Goal: Find specific page/section: Find specific page/section

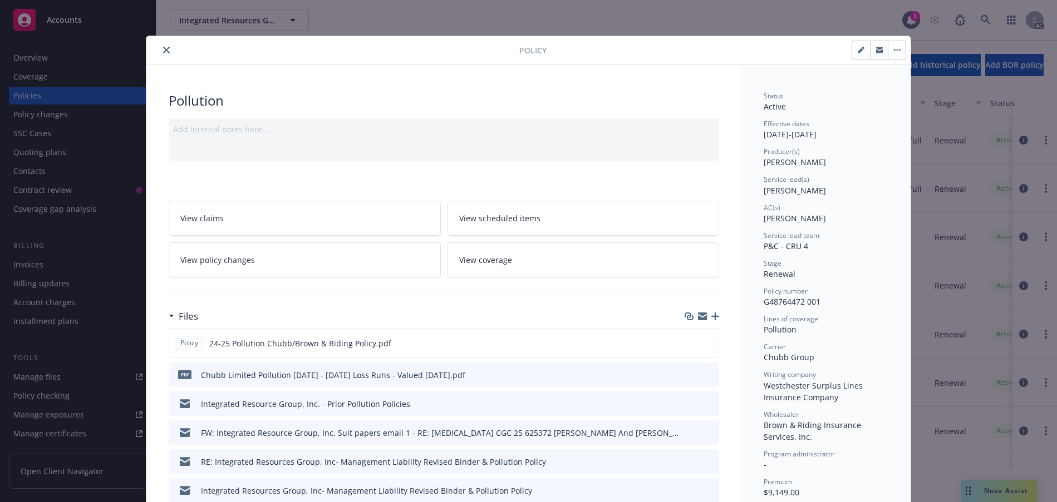
scroll to position [33, 0]
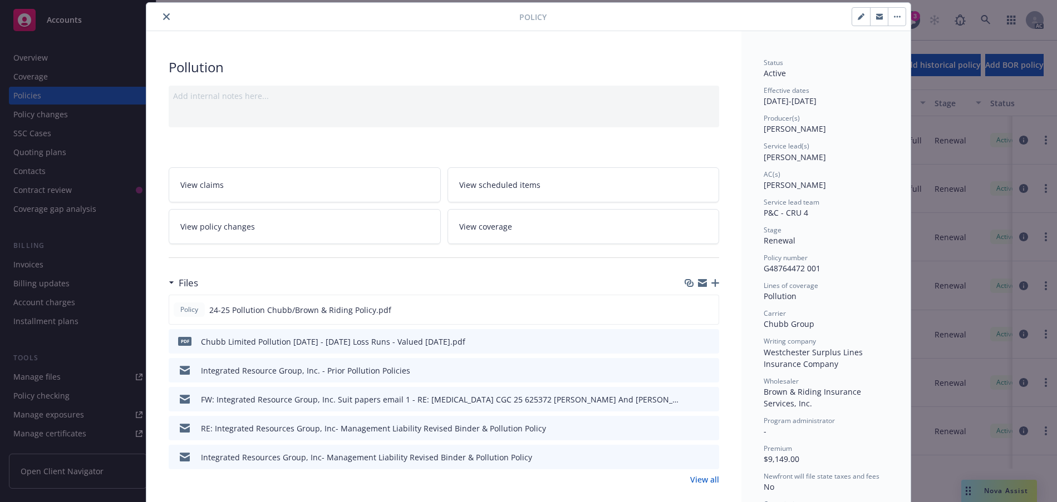
click at [173, 23] on button "close" at bounding box center [166, 16] width 13 height 13
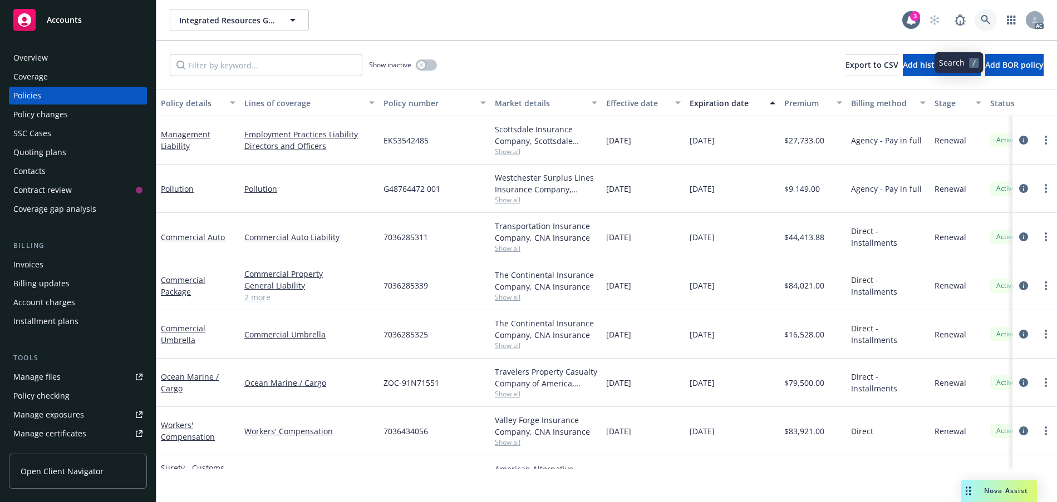
click at [980, 25] on icon at bounding box center [985, 20] width 10 height 10
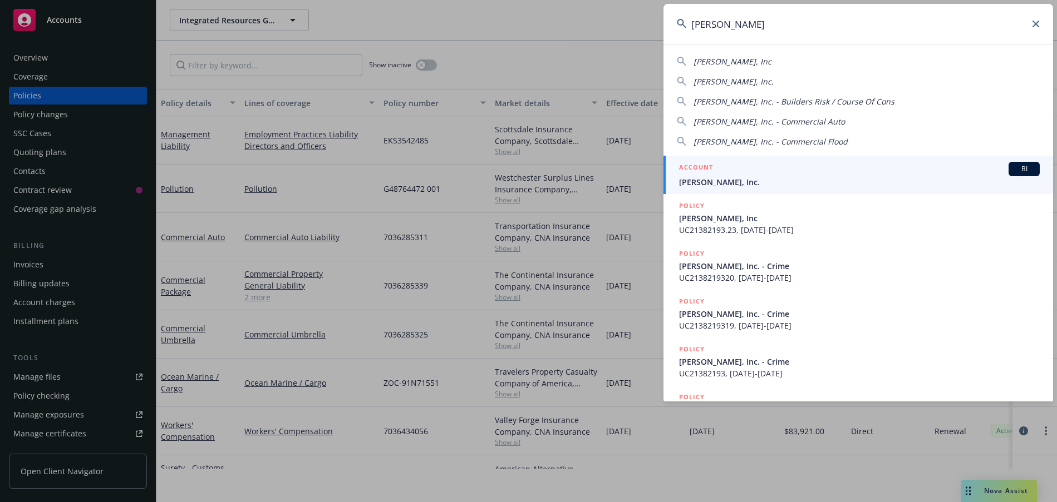
type input "[PERSON_NAME]"
click at [743, 184] on span "[PERSON_NAME], Inc." at bounding box center [859, 182] width 361 height 12
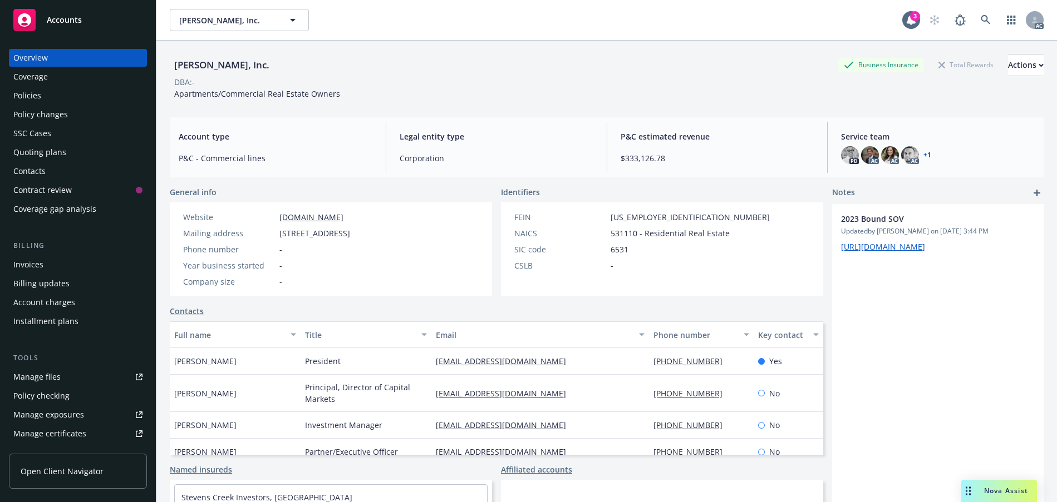
click at [28, 105] on div "Policies" at bounding box center [27, 96] width 28 height 18
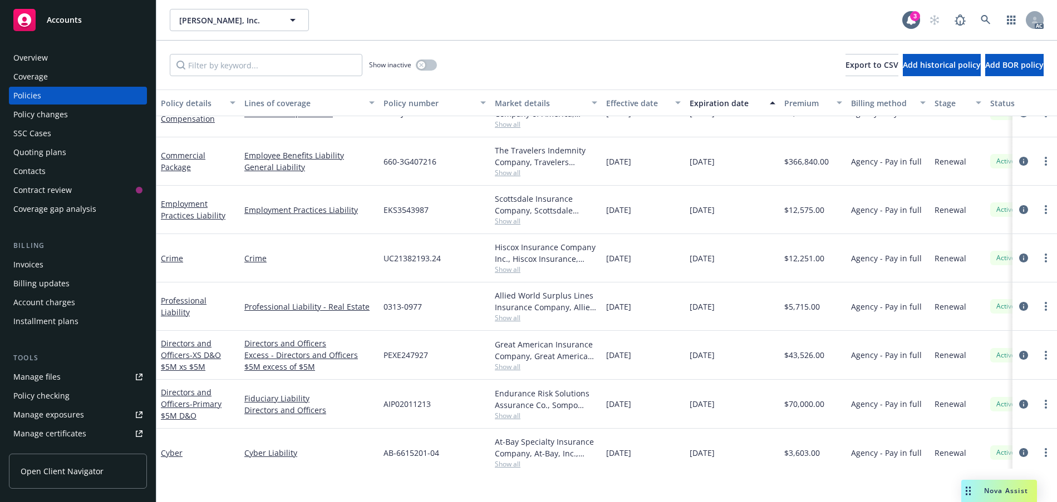
scroll to position [389, 0]
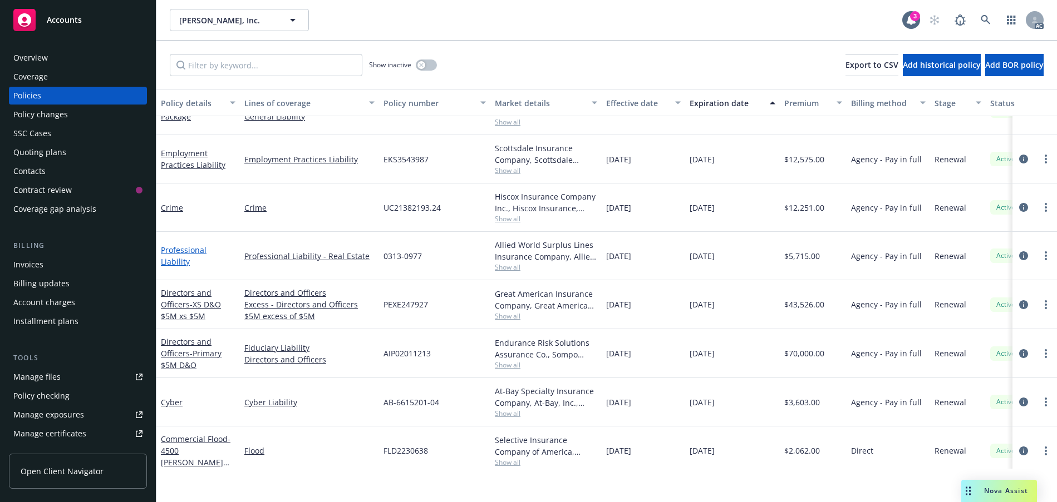
click at [177, 267] on link "Professional Liability" at bounding box center [184, 256] width 46 height 22
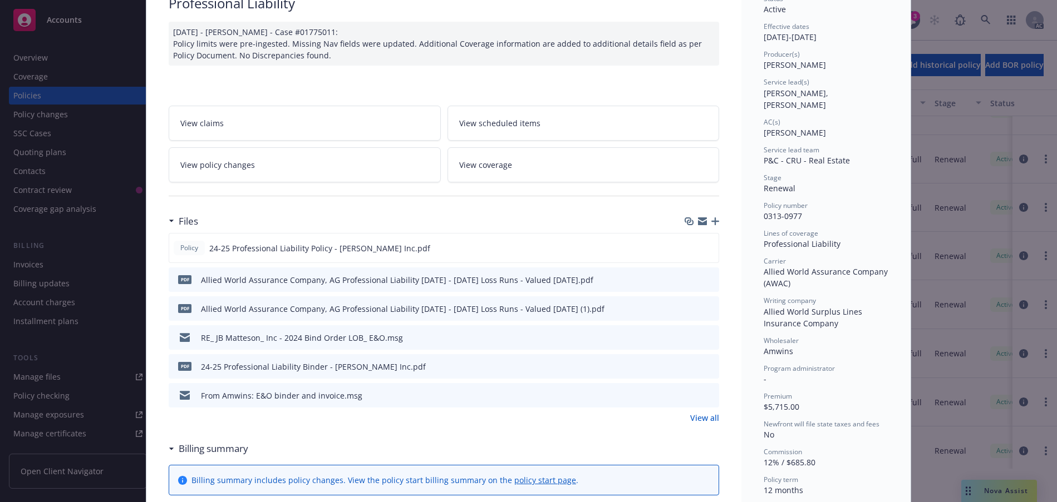
scroll to position [111, 0]
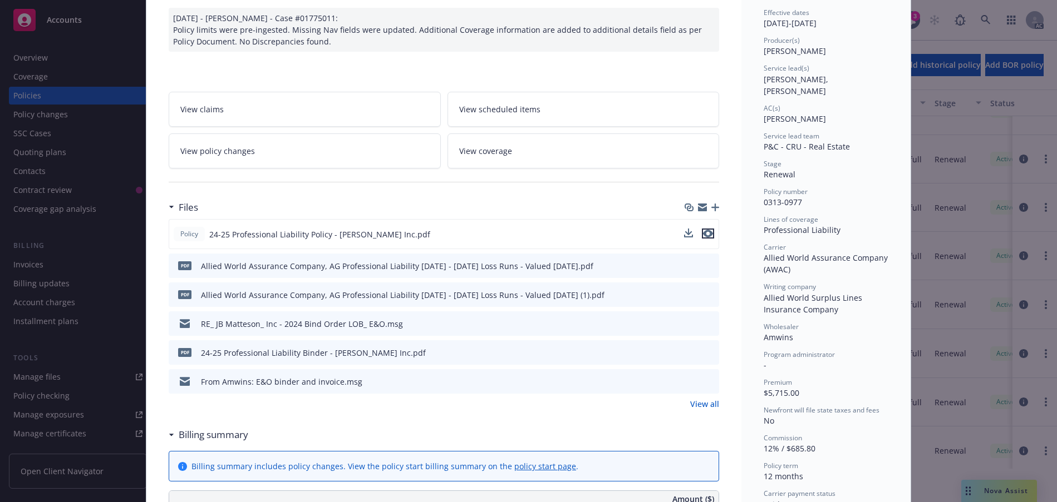
click at [703, 238] on icon "preview file" at bounding box center [708, 234] width 10 height 8
